Goal: Task Accomplishment & Management: Manage account settings

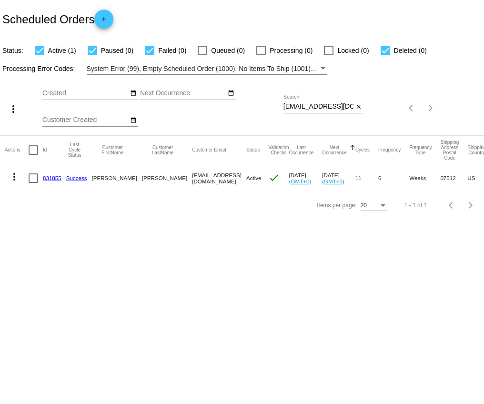
click at [359, 107] on mat-icon "close" at bounding box center [359, 107] width 7 height 8
click at [359, 107] on mat-icon "search" at bounding box center [357, 108] width 11 height 15
click at [339, 110] on input "Search" at bounding box center [324, 107] width 81 height 8
paste input "[PERSON_NAME][EMAIL_ADDRESS][DOMAIN_NAME]"
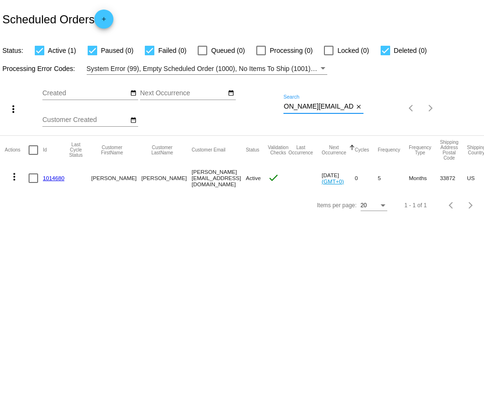
type input "[PERSON_NAME][EMAIL_ADDRESS][DOMAIN_NAME]"
click at [52, 177] on link "1014680" at bounding box center [53, 178] width 21 height 6
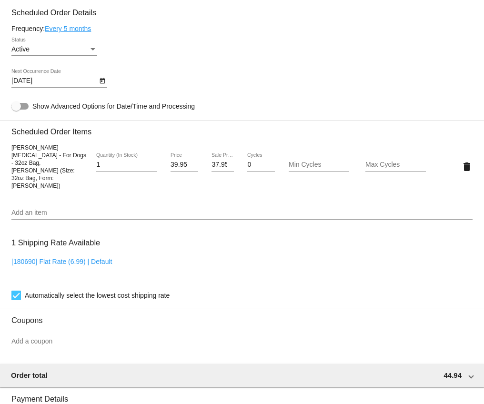
scroll to position [481, 0]
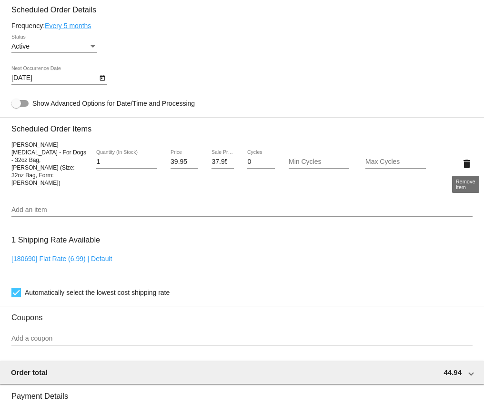
click at [465, 154] on button "delete" at bounding box center [467, 163] width 11 height 19
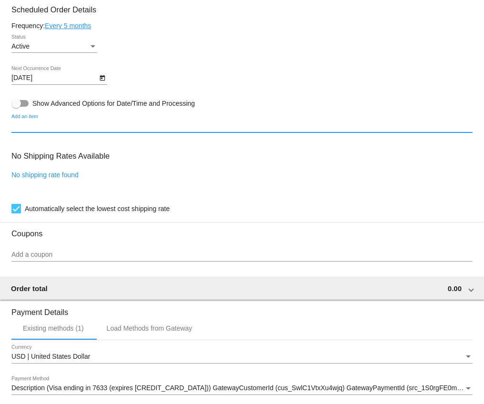
click at [104, 129] on input "Add an item" at bounding box center [242, 127] width 462 height 8
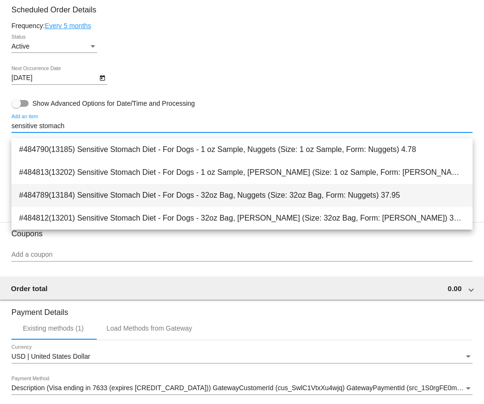
type input "sensitive stomach"
click at [122, 188] on span "#484789(13184) Sensitive Stomach Diet - For Dogs - 32oz Bag, Nuggets (Size: 32o…" at bounding box center [242, 195] width 446 height 23
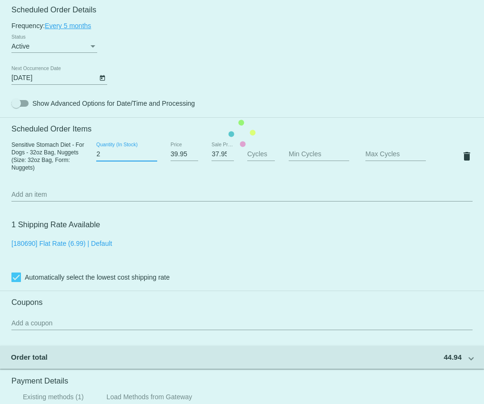
type input "2"
click at [153, 158] on input "2" at bounding box center [126, 155] width 61 height 8
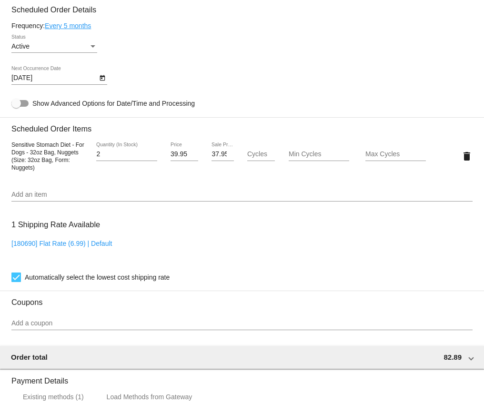
click at [85, 30] on link "Every 5 months" at bounding box center [68, 26] width 46 height 8
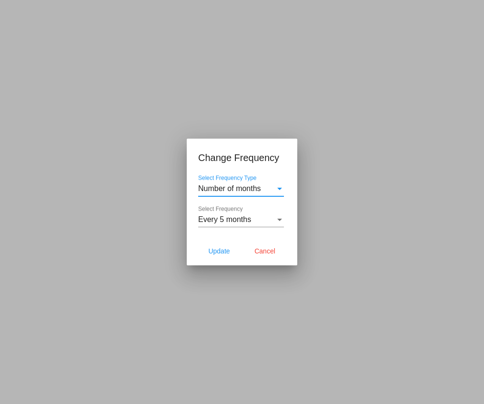
click at [228, 190] on span "Number of months" at bounding box center [229, 189] width 63 height 8
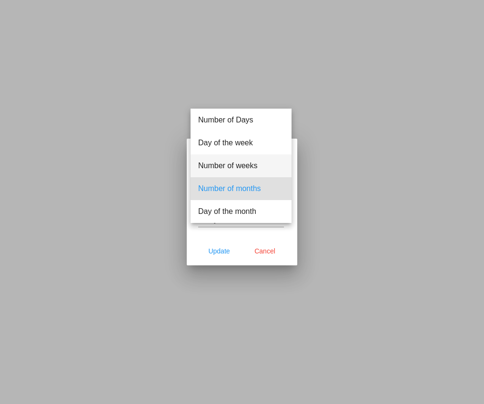
click at [229, 161] on span "Number of weeks" at bounding box center [241, 165] width 86 height 23
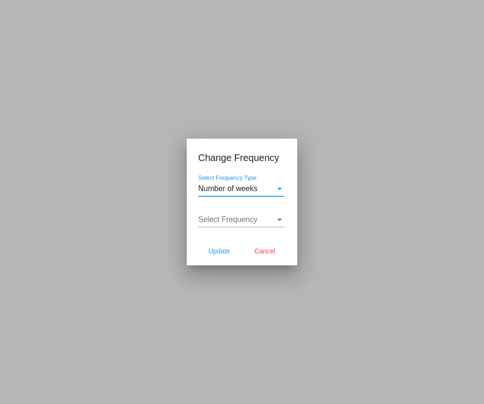
click at [240, 213] on div "Select Frequency Select Frequency" at bounding box center [241, 216] width 86 height 21
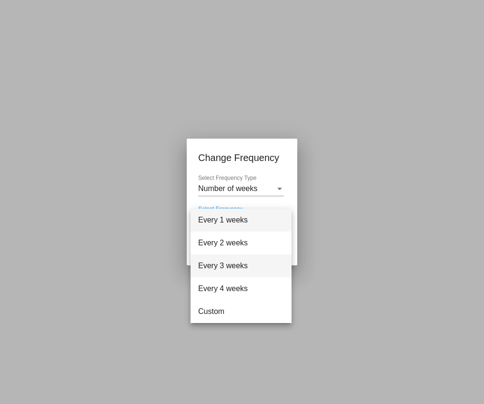
click at [236, 259] on span "Every 3 weeks" at bounding box center [241, 266] width 86 height 23
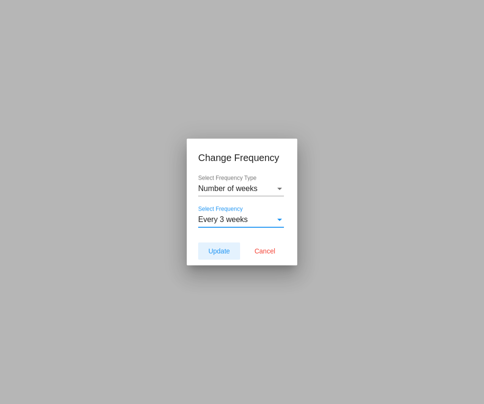
click at [229, 251] on span "Update" at bounding box center [218, 251] width 21 height 8
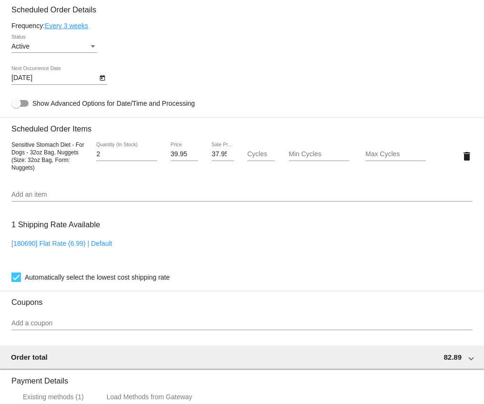
type input "[DATE]"
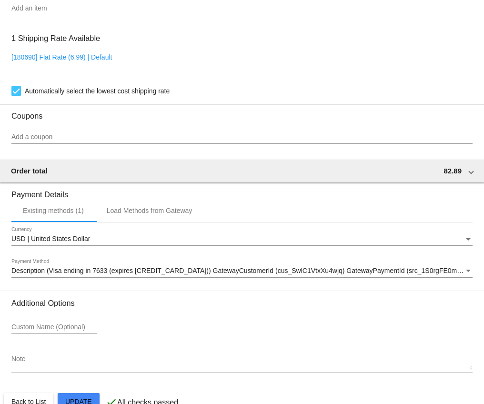
scroll to position [698, 0]
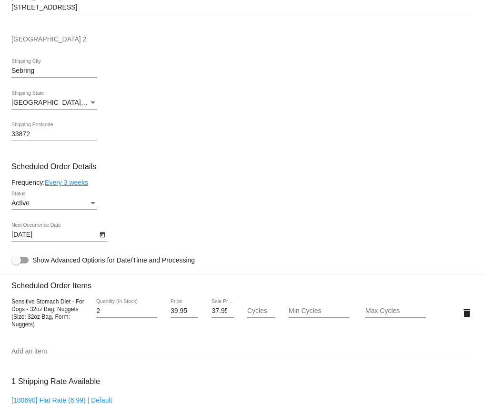
scroll to position [0, 0]
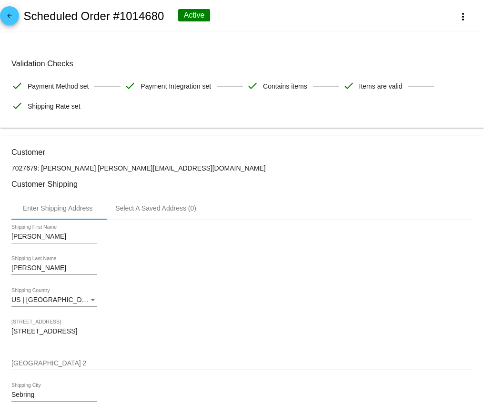
click at [15, 15] on mat-icon "arrow_back" at bounding box center [9, 17] width 11 height 11
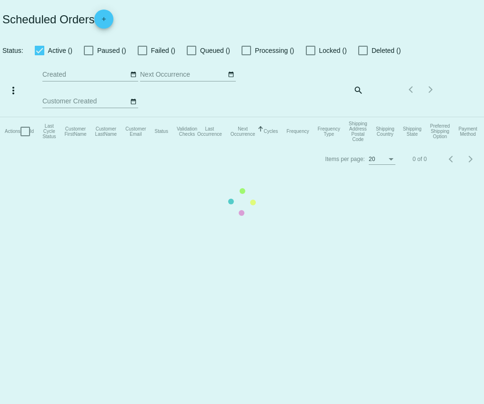
checkbox input "true"
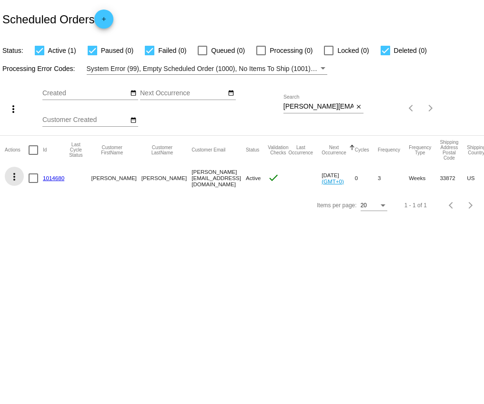
click at [13, 181] on mat-icon "more_vert" at bounding box center [14, 176] width 11 height 11
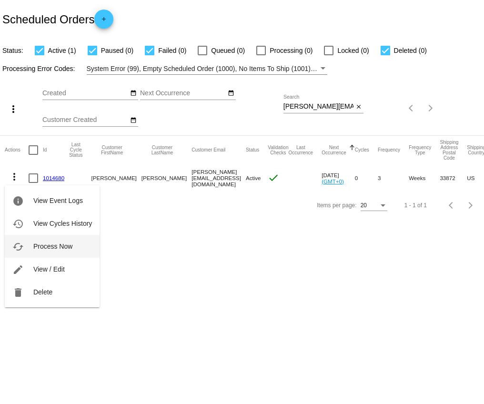
click at [51, 249] on span "Process Now" at bounding box center [52, 247] width 39 height 8
